Goal: Task Accomplishment & Management: Use online tool/utility

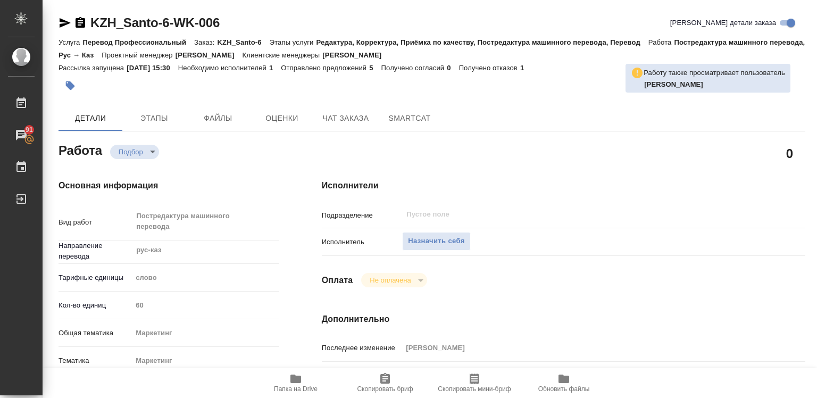
type textarea "x"
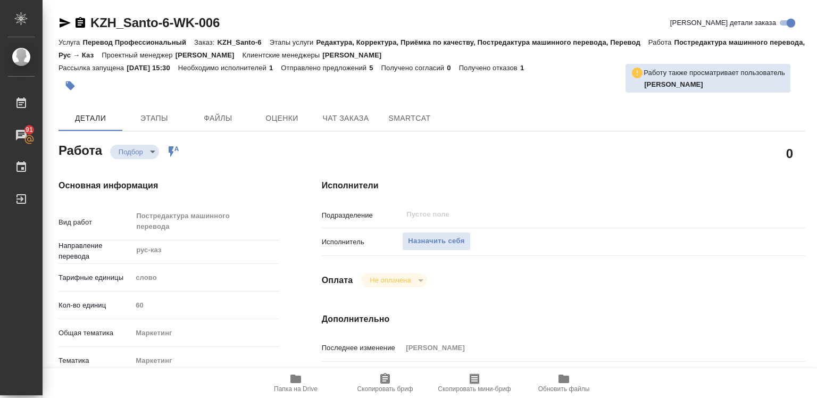
type textarea "x"
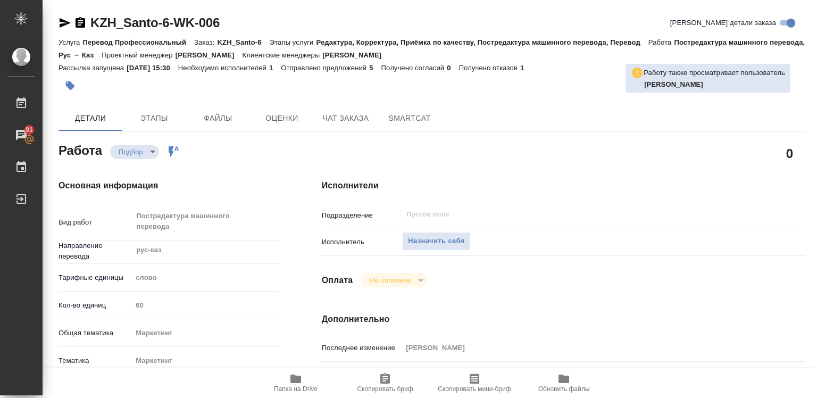
type textarea "x"
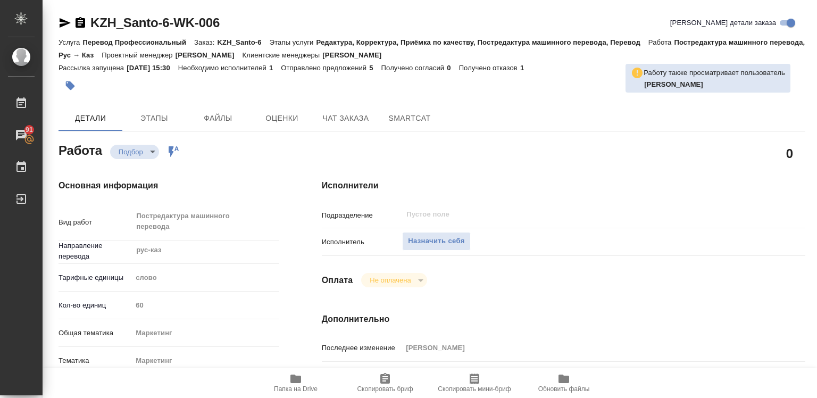
type textarea "x"
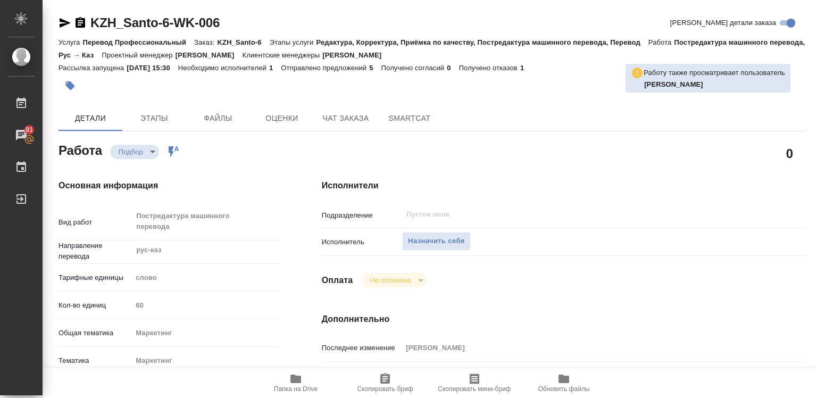
type textarea "x"
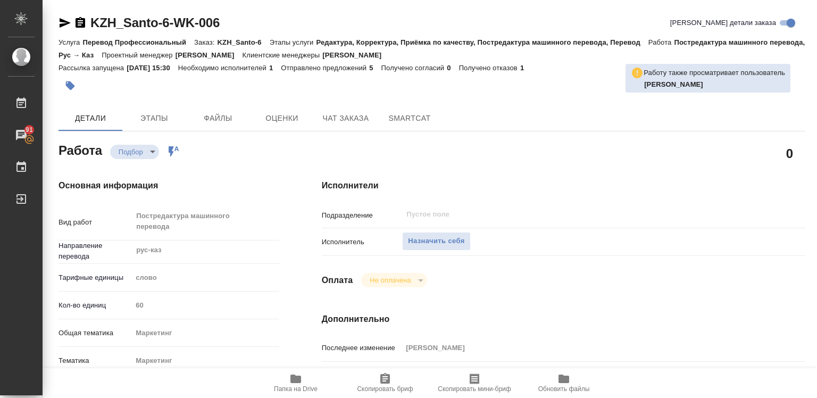
type textarea "x"
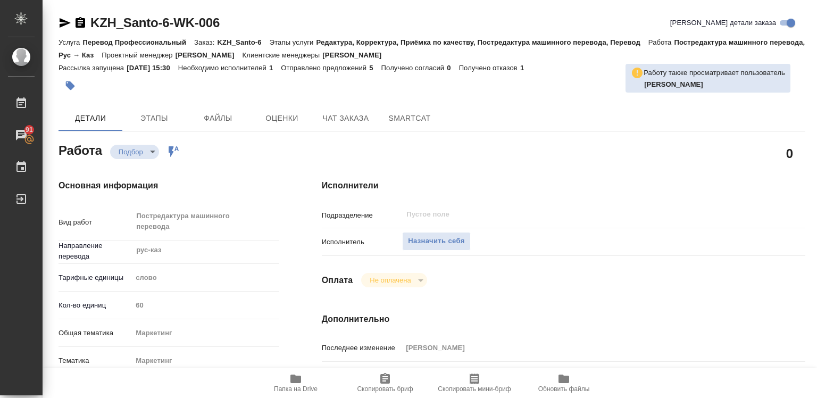
type textarea "x"
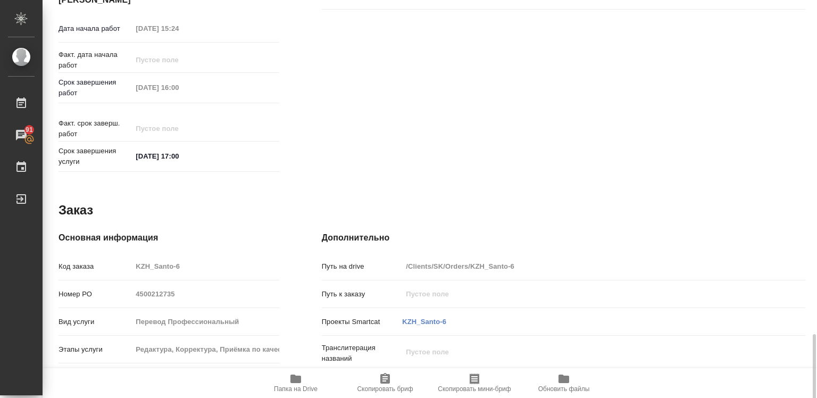
scroll to position [533, 0]
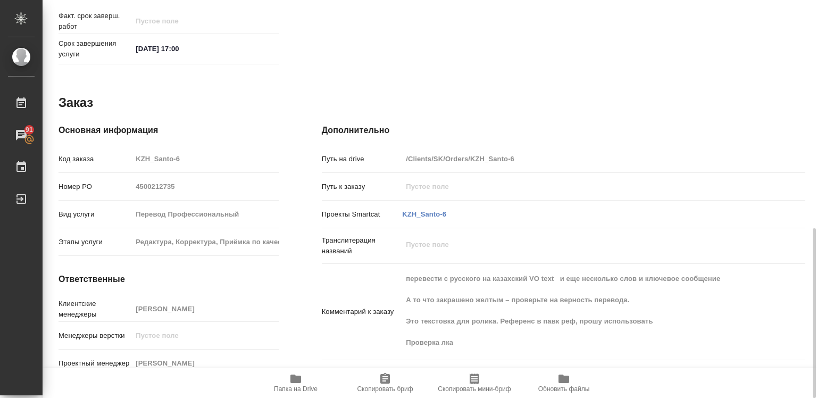
type textarea "x"
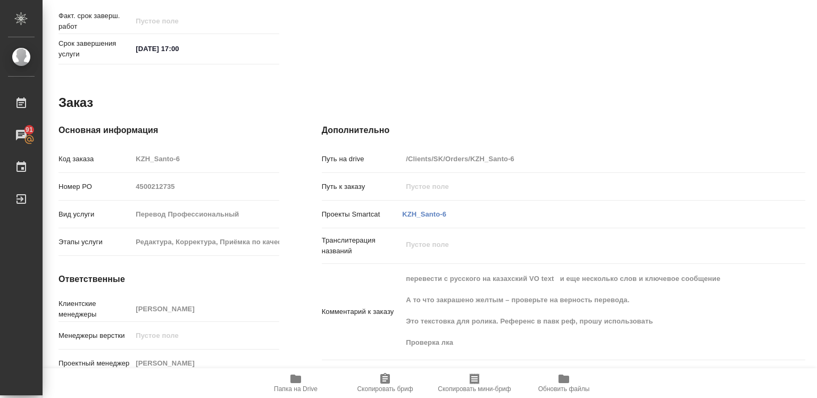
type textarea "x"
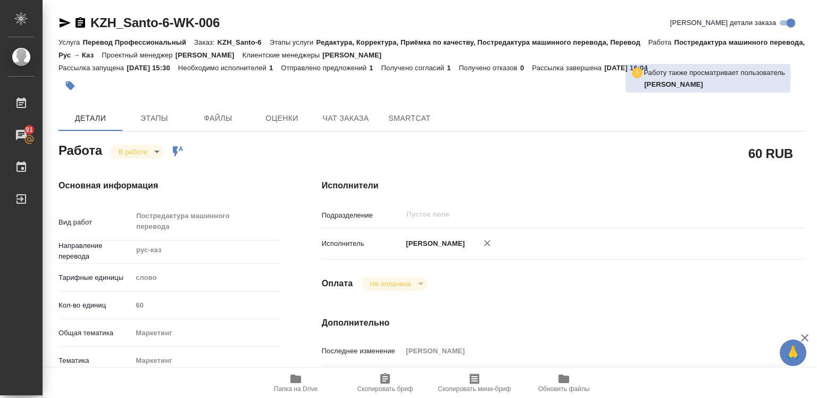
type textarea "x"
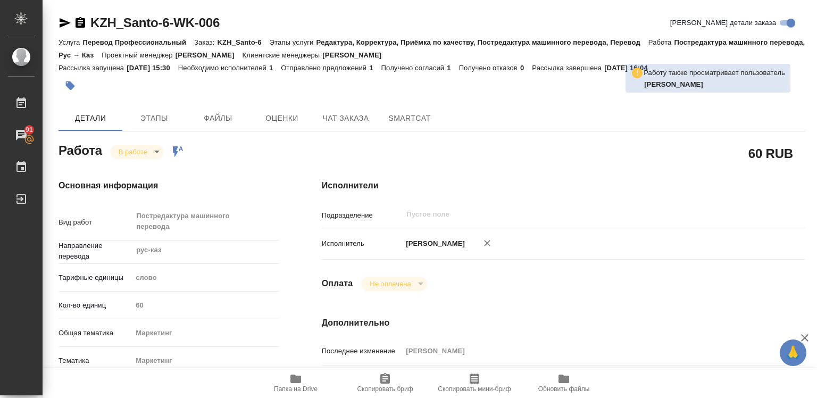
type textarea "x"
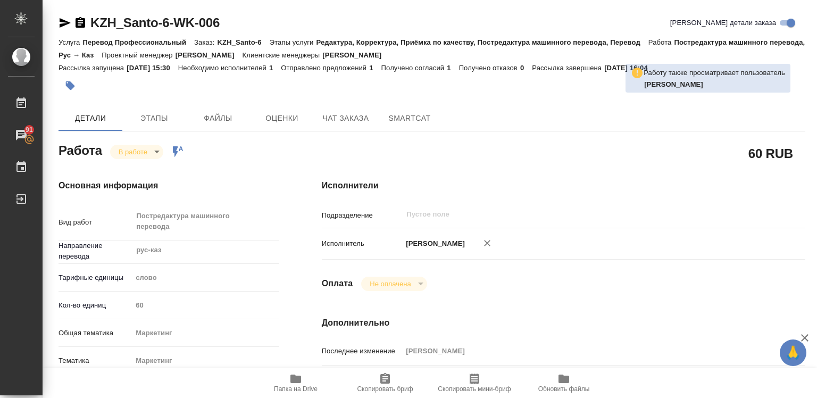
type textarea "x"
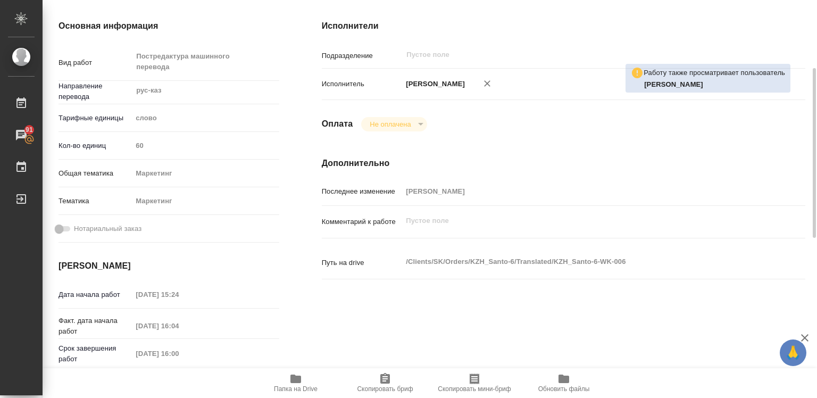
type textarea "x"
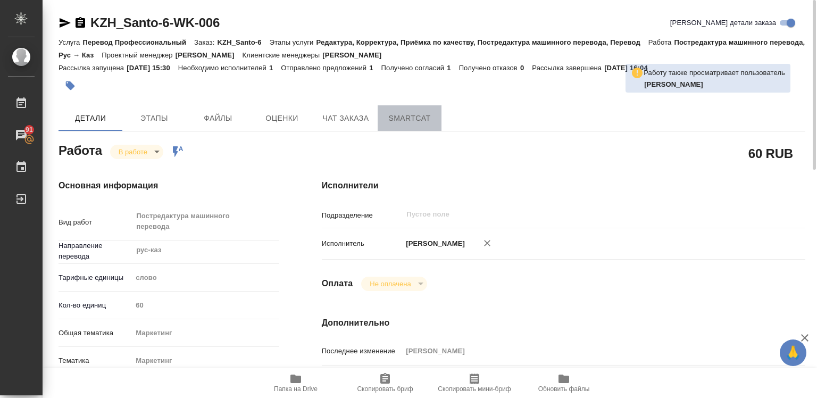
click at [403, 119] on span "SmartCat" at bounding box center [409, 118] width 51 height 13
type textarea "x"
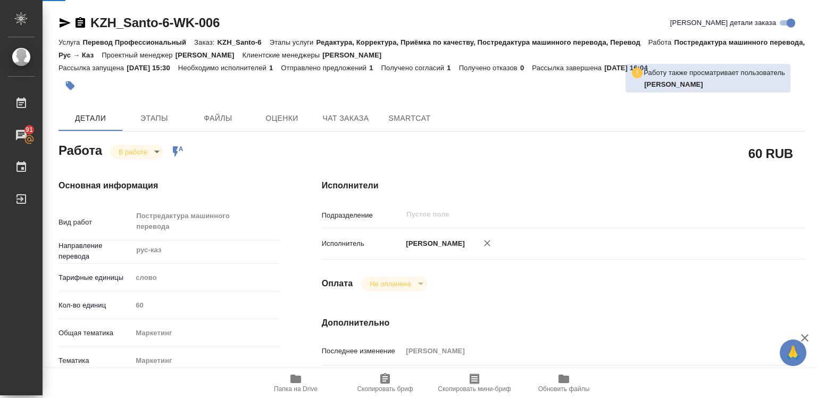
type textarea "x"
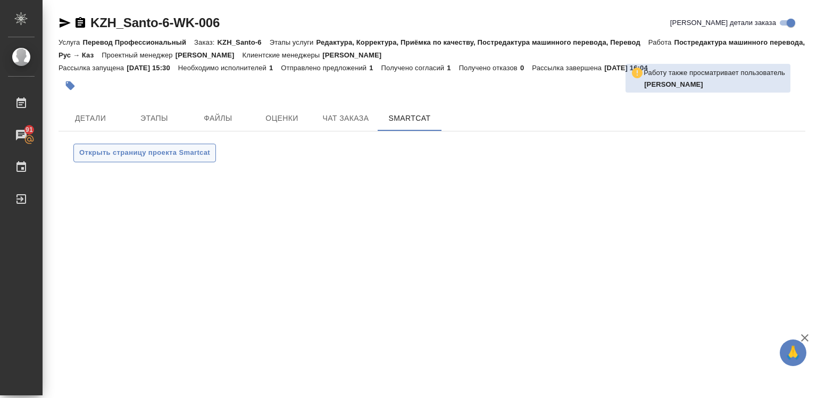
click at [107, 151] on span "Открыть страницу проекта Smartcat" at bounding box center [144, 153] width 131 height 12
